Goal: Find specific page/section: Find specific page/section

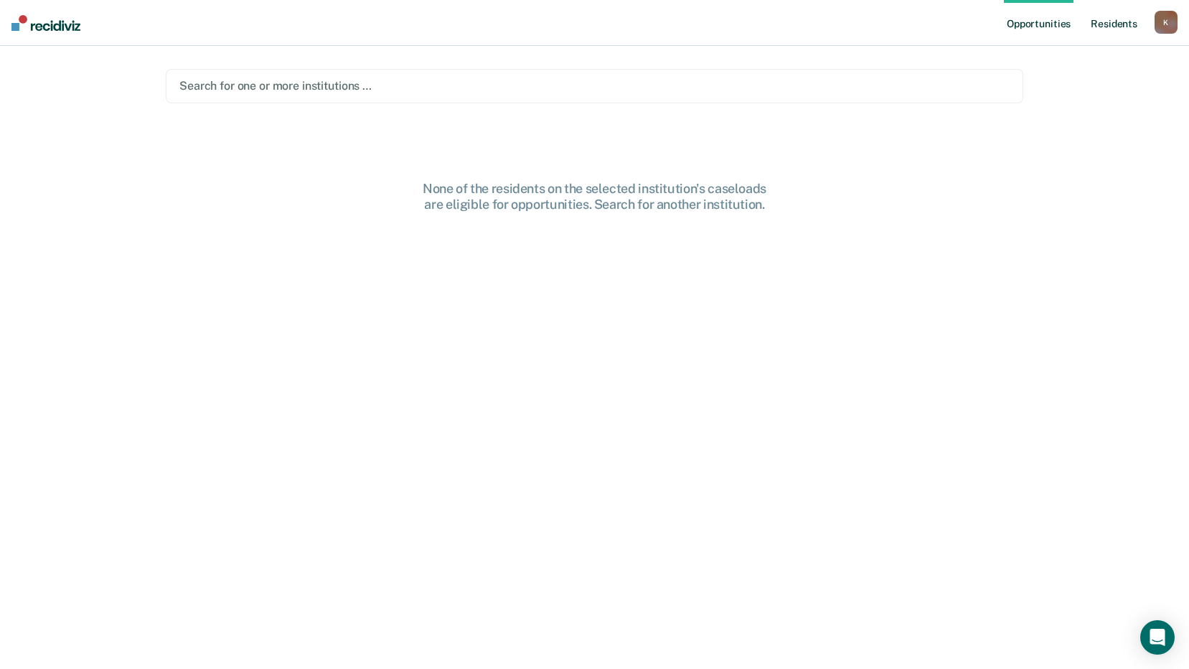
click at [1117, 28] on link "Resident s" at bounding box center [1114, 23] width 52 height 46
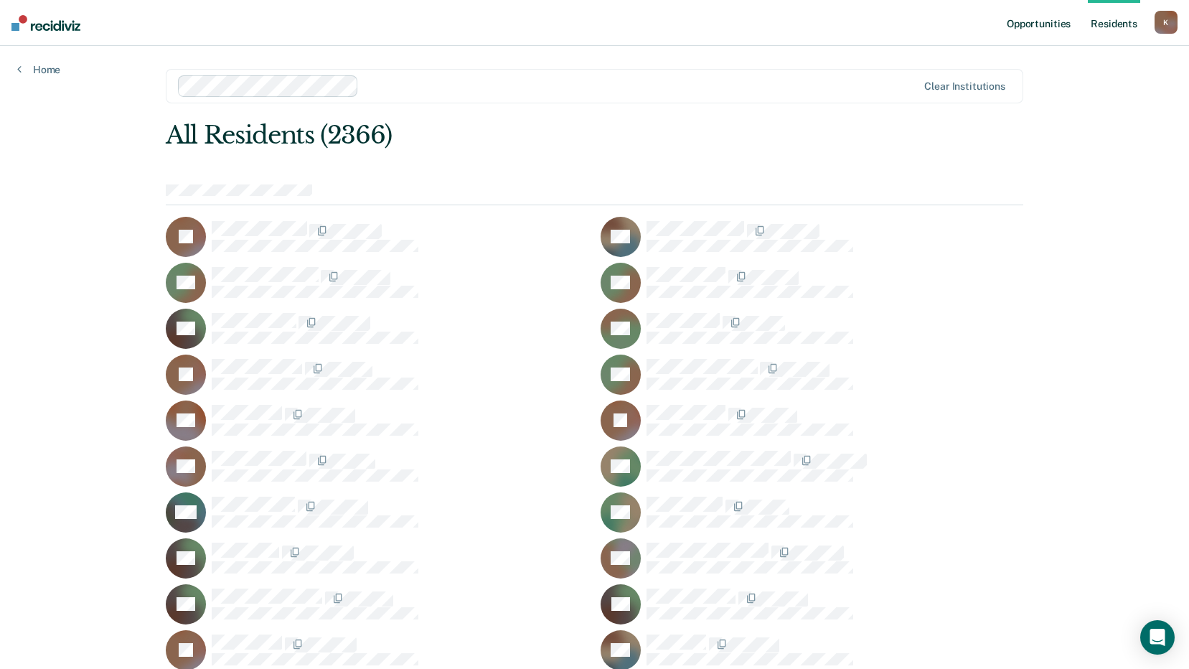
scroll to position [25479, 0]
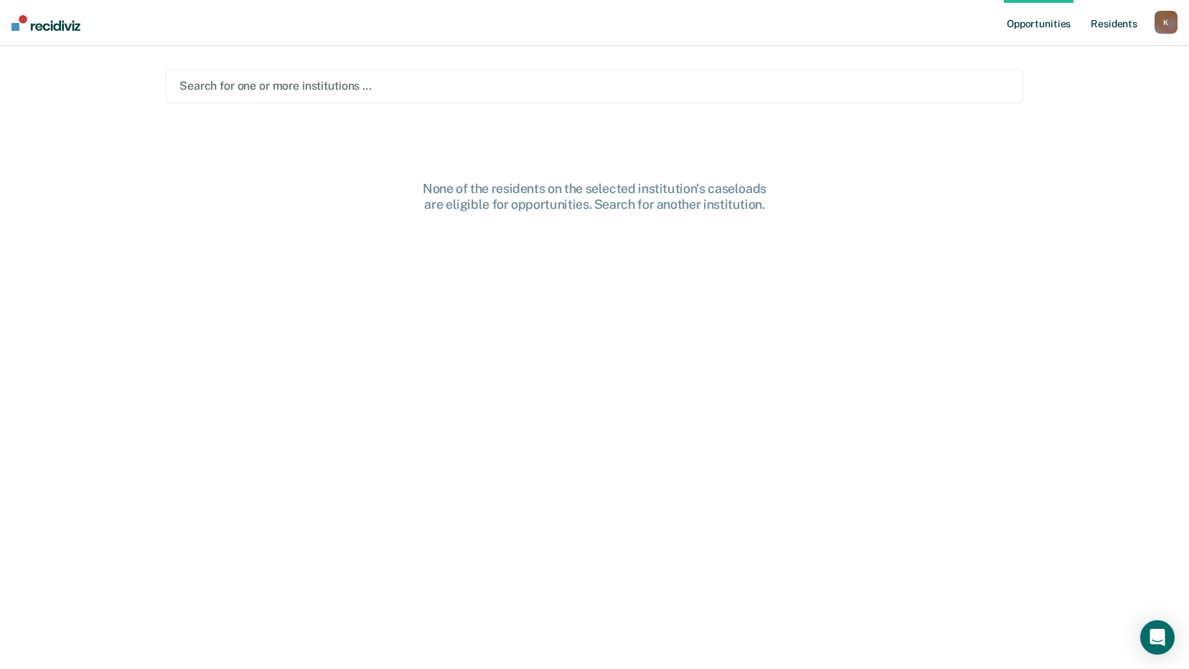
click at [1098, 25] on link "Resident s" at bounding box center [1114, 23] width 52 height 46
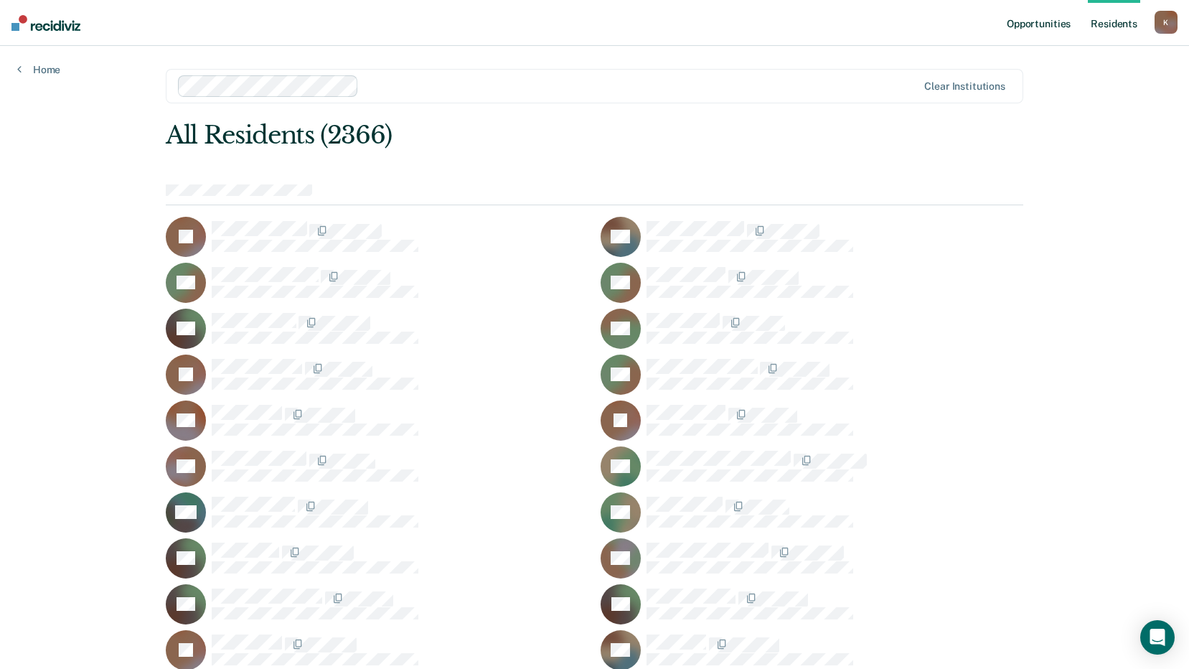
scroll to position [6233, 0]
